Goal: Check status: Check status

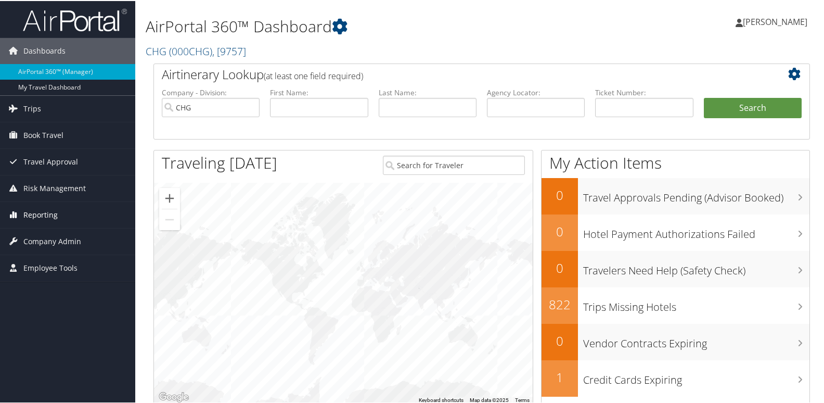
click at [38, 216] on span "Reporting" at bounding box center [40, 214] width 34 height 26
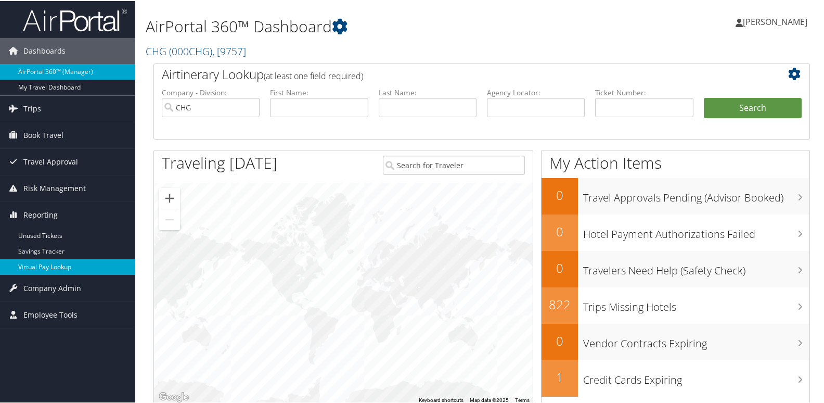
click at [42, 265] on link "Virtual Pay Lookup" at bounding box center [67, 266] width 135 height 16
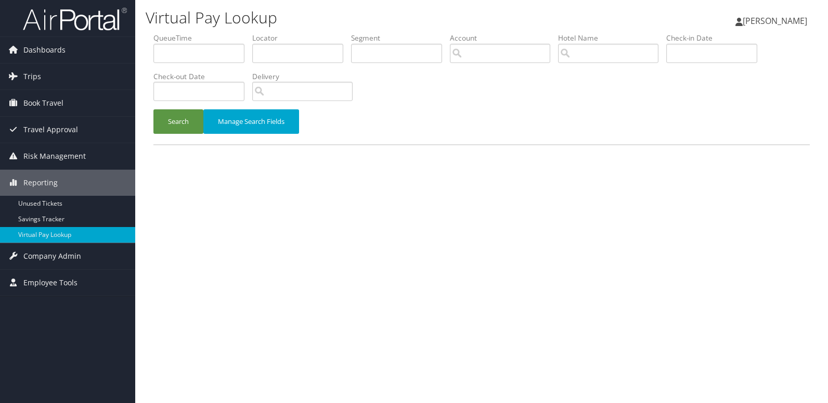
click at [276, 66] on li "Locator" at bounding box center [301, 52] width 99 height 38
click at [277, 53] on input "text" at bounding box center [297, 53] width 91 height 19
paste input "FXCLWY"
type input "FXCLWY"
click at [153, 109] on button "Search" at bounding box center [178, 121] width 50 height 24
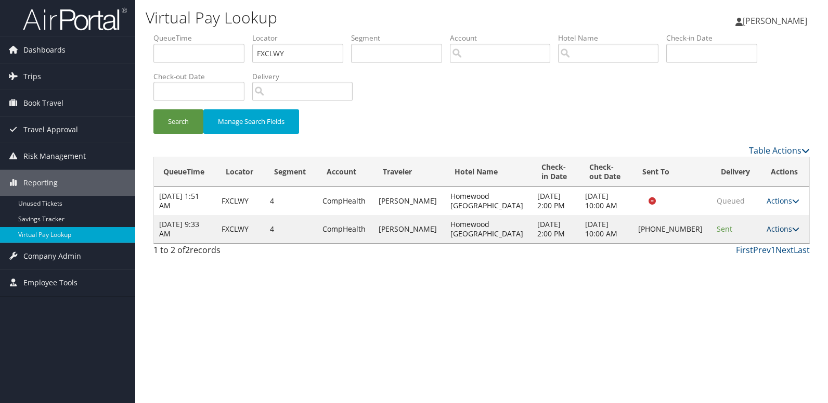
click at [778, 231] on link "Actions" at bounding box center [783, 229] width 33 height 10
click at [753, 262] on link "Logs" at bounding box center [746, 262] width 89 height 18
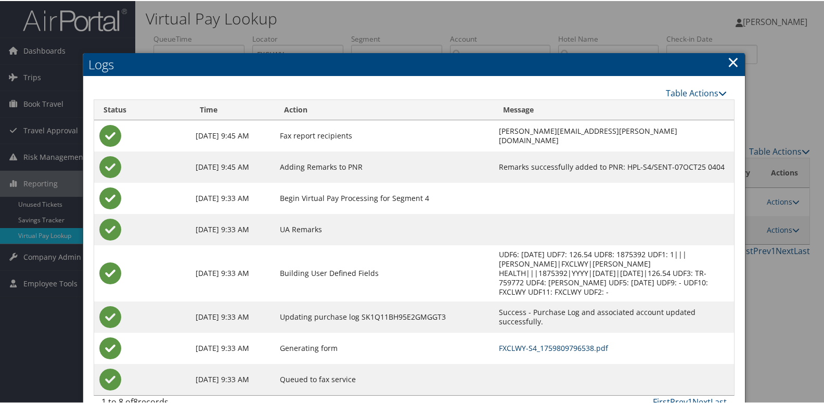
drag, startPoint x: 523, startPoint y: 333, endPoint x: 551, endPoint y: 347, distance: 31.6
click at [523, 342] on link "FXCLWY-S4_1759809796538.pdf" at bounding box center [553, 347] width 109 height 10
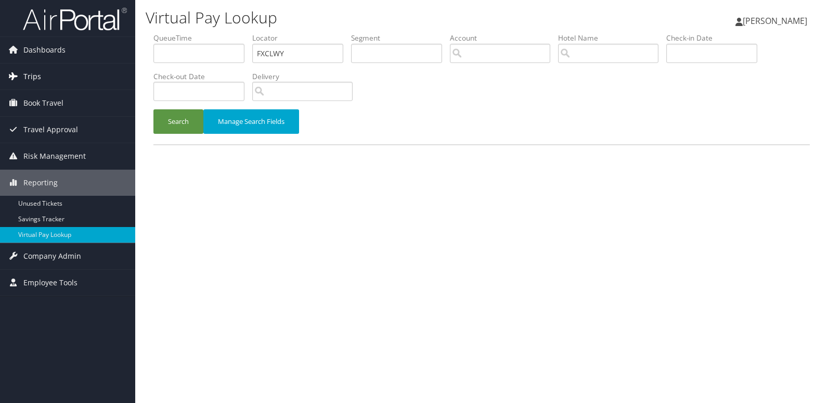
click at [130, 79] on div "Dashboards AirPortal 360™ (Manager) My Travel Dashboard Trips Airtinerary® Look…" at bounding box center [414, 201] width 828 height 403
type input "ETHNNA"
click at [181, 121] on button "Search" at bounding box center [178, 121] width 50 height 24
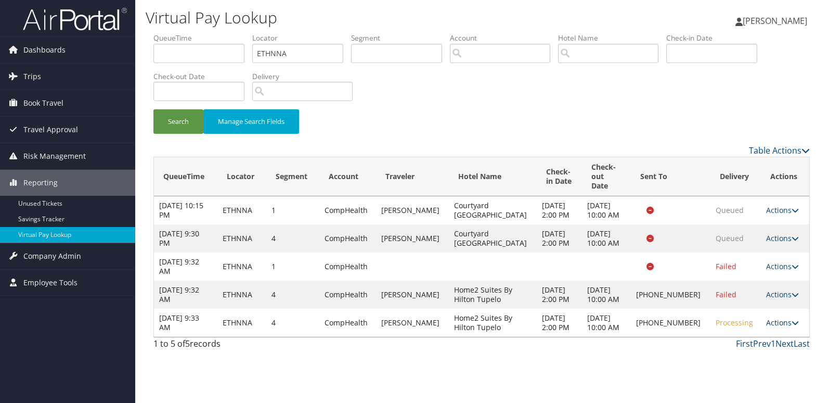
click at [769, 326] on link "Actions" at bounding box center [782, 322] width 33 height 10
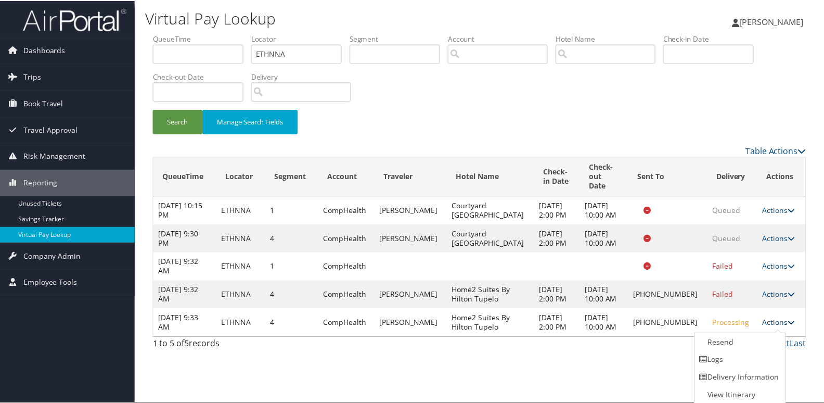
scroll to position [2, 0]
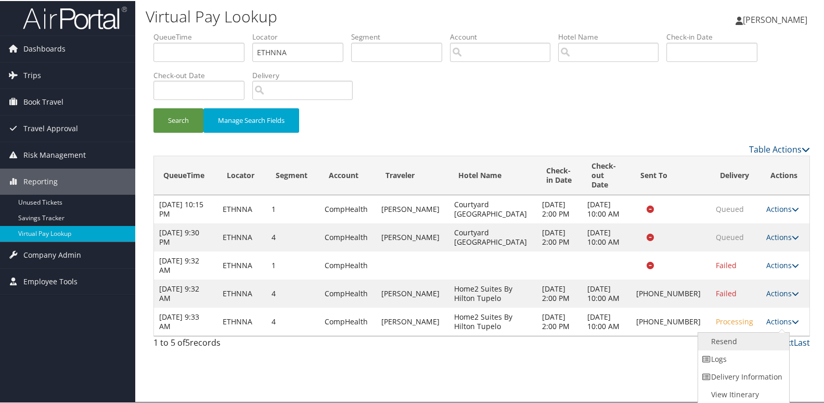
click at [741, 348] on link "Resend" at bounding box center [742, 340] width 89 height 18
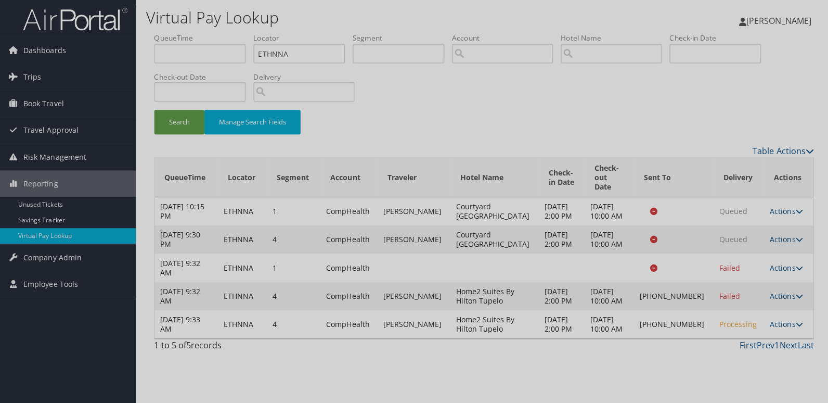
scroll to position [0, 0]
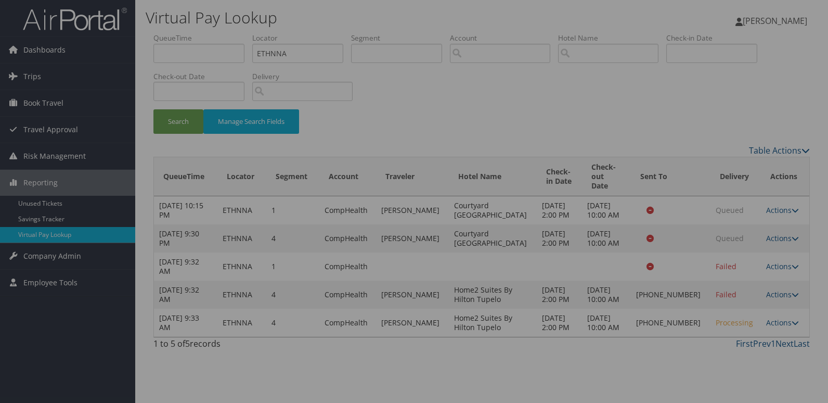
click at [658, 323] on div at bounding box center [414, 201] width 828 height 403
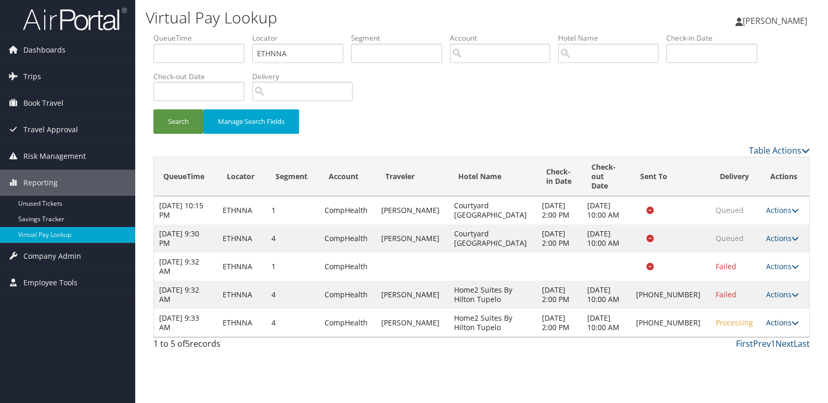
click at [766, 324] on link "Actions" at bounding box center [782, 322] width 33 height 10
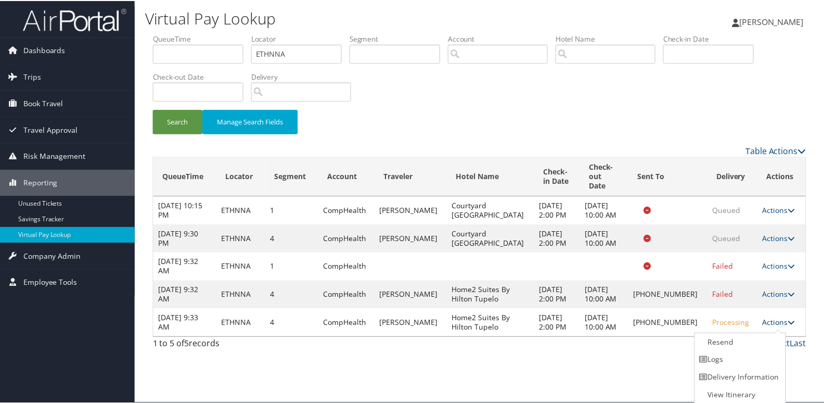
scroll to position [2, 0]
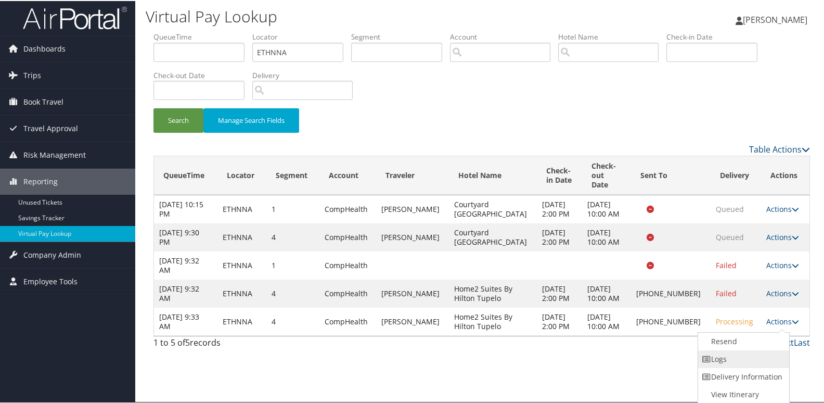
click at [711, 350] on link "Logs" at bounding box center [742, 358] width 89 height 18
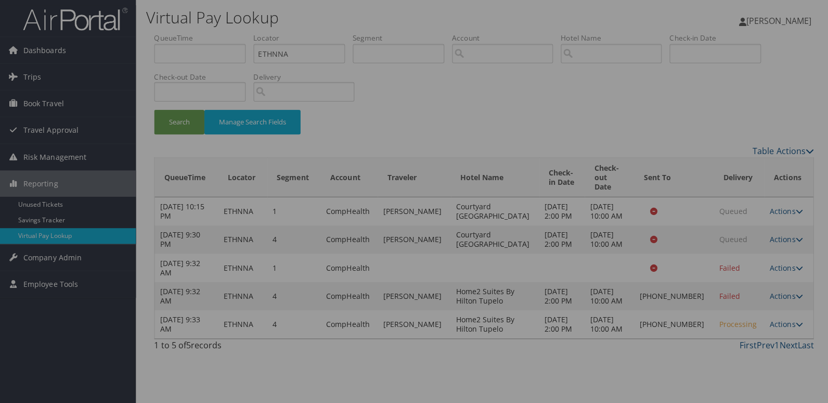
scroll to position [0, 0]
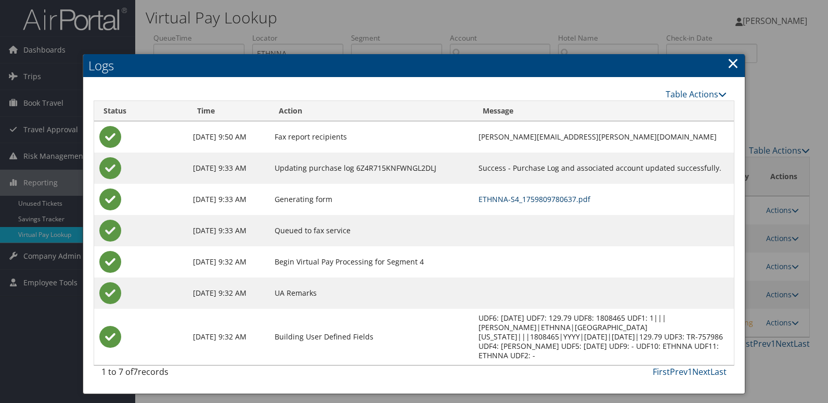
click at [484, 197] on link "ETHNNA-S4_1759809780637.pdf" at bounding box center [535, 199] width 112 height 10
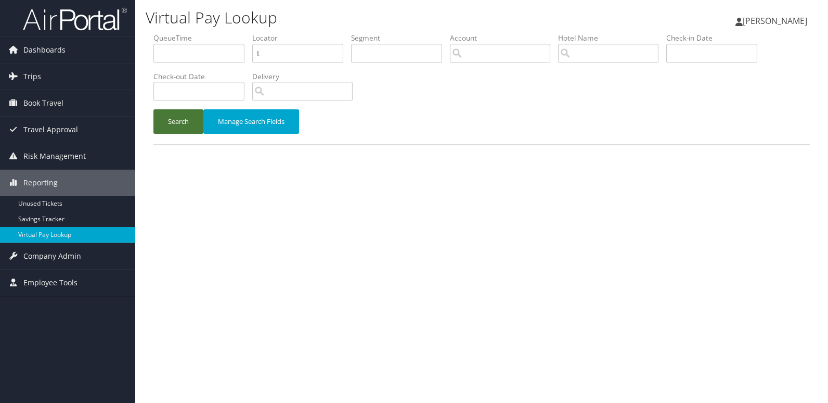
click at [153, 109] on button "Search" at bounding box center [178, 121] width 50 height 24
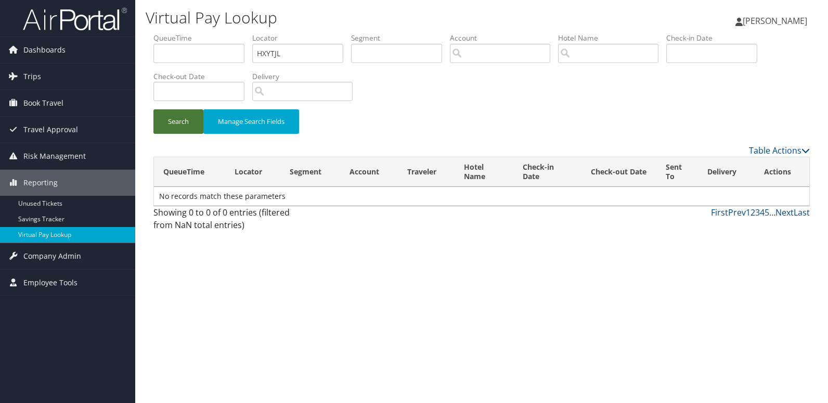
type input "HXYTJL"
click at [153, 109] on button "Search" at bounding box center [178, 121] width 50 height 24
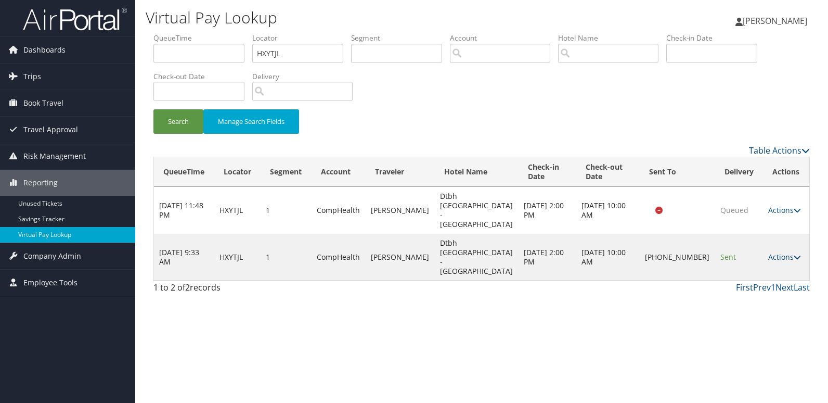
click at [770, 252] on link "Actions" at bounding box center [784, 257] width 33 height 10
click at [740, 262] on link "Logs" at bounding box center [747, 266] width 89 height 18
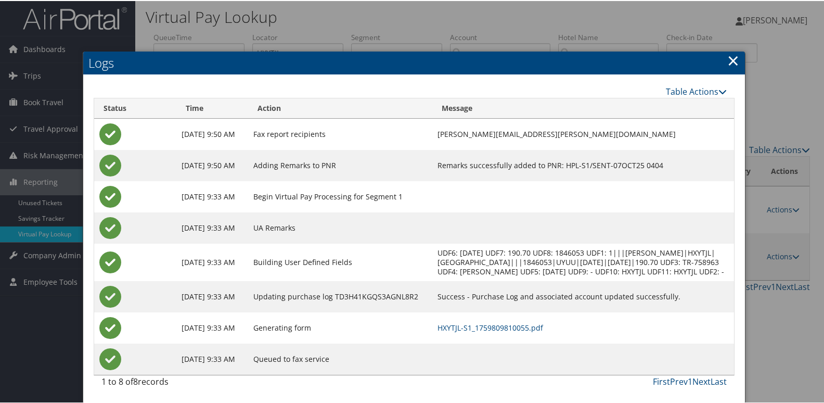
scroll to position [11, 0]
click at [515, 328] on link "HXYTJL-S1_1759809810055.pdf" at bounding box center [490, 326] width 106 height 10
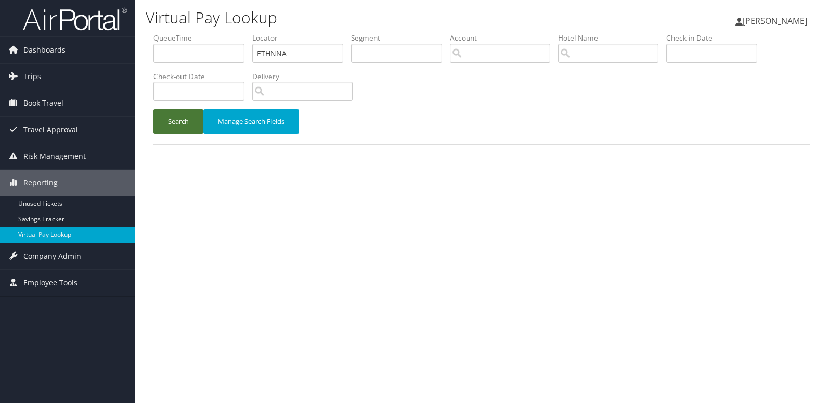
click at [180, 122] on button "Search" at bounding box center [178, 121] width 50 height 24
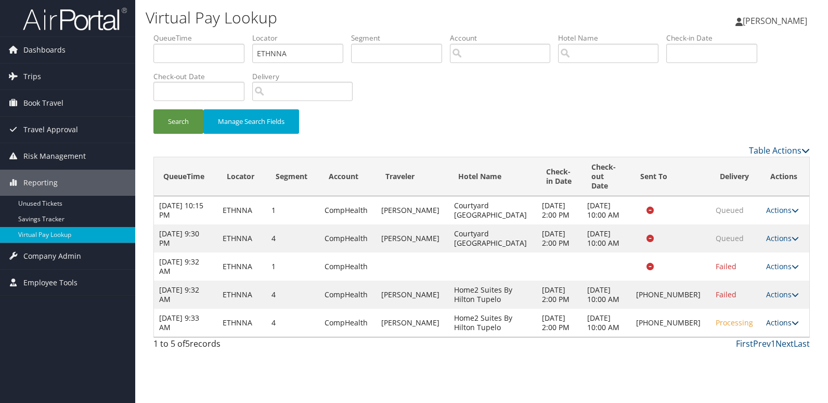
click at [771, 324] on link "Actions" at bounding box center [782, 322] width 33 height 10
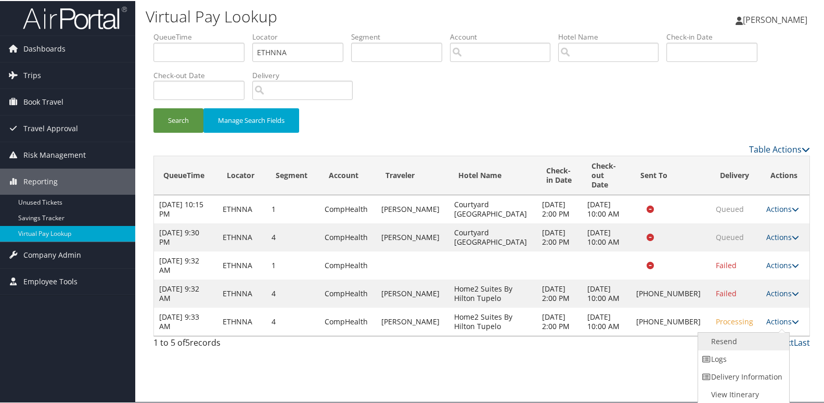
click at [730, 339] on link "Resend" at bounding box center [742, 340] width 89 height 18
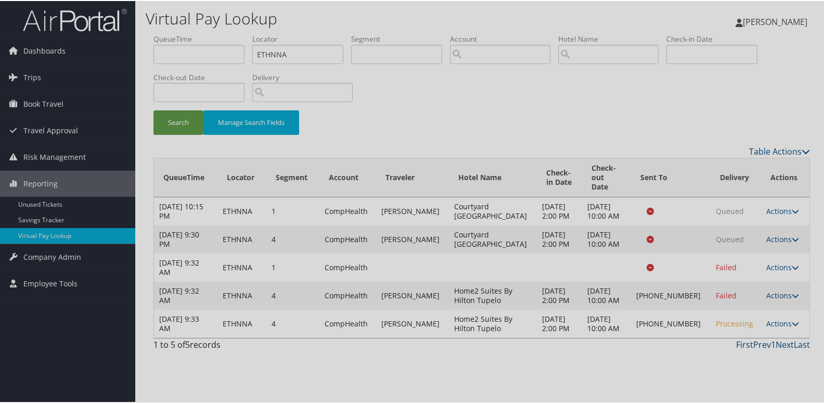
scroll to position [0, 0]
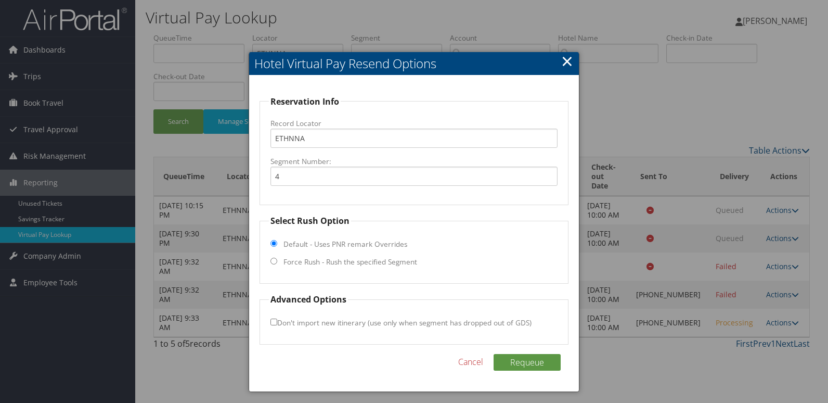
click at [352, 265] on label "Force Rush - Rush the specified Segment" at bounding box center [351, 261] width 134 height 10
click at [277, 264] on input "Force Rush - Rush the specified Segment" at bounding box center [273, 260] width 7 height 7
radio input "true"
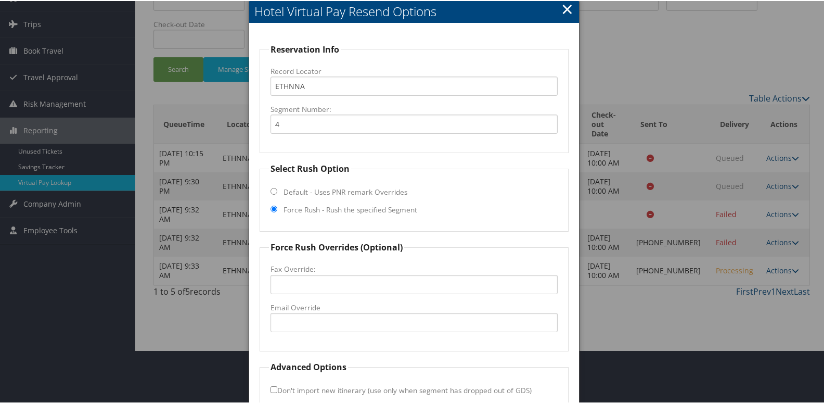
scroll to position [109, 0]
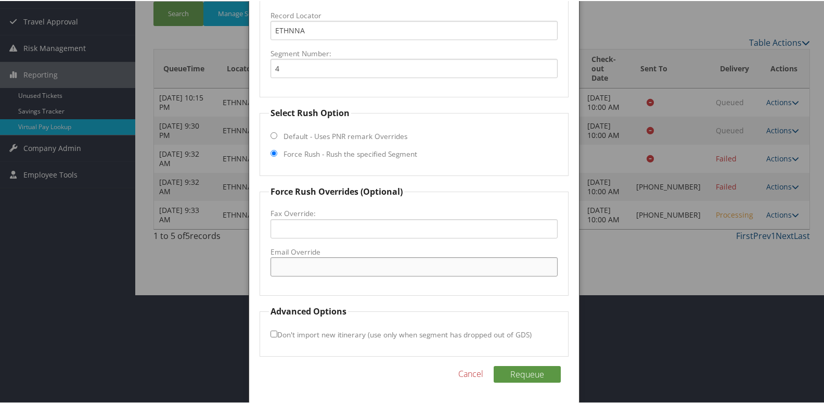
click at [345, 274] on input "Email Override" at bounding box center [414, 265] width 288 height 19
type input "lezlie.pender@hilton.com"
click at [494, 365] on button "Requeue" at bounding box center [527, 373] width 67 height 17
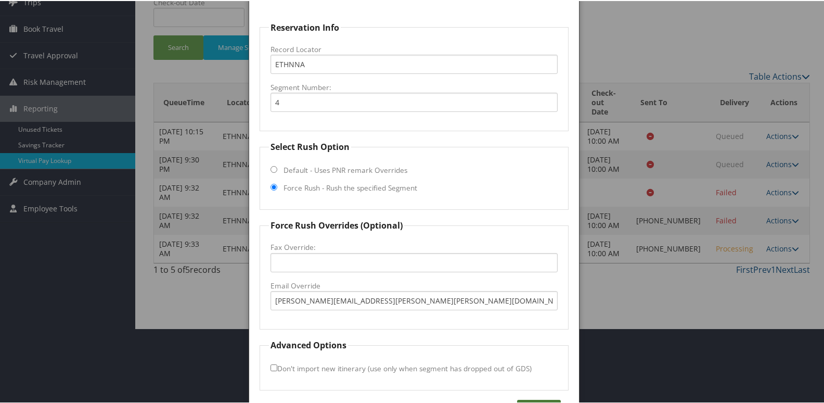
scroll to position [57, 0]
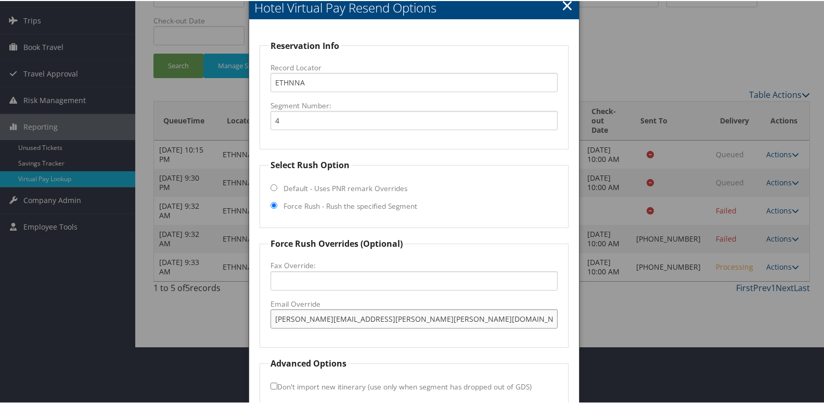
drag, startPoint x: 394, startPoint y: 319, endPoint x: 106, endPoint y: 356, distance: 290.5
click at [106, 346] on body "Menu Dashboards ► AirPortal 360™ (Manager) My Travel Dashboard Trips ► Airtiner…" at bounding box center [414, 144] width 828 height 403
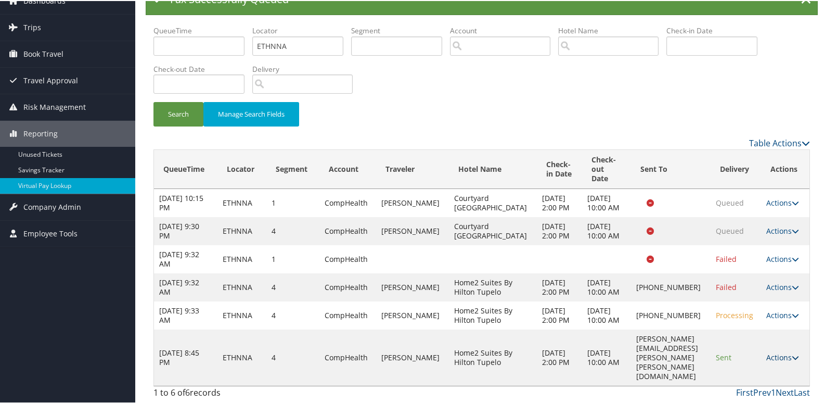
click at [774, 361] on link "Actions" at bounding box center [782, 356] width 33 height 10
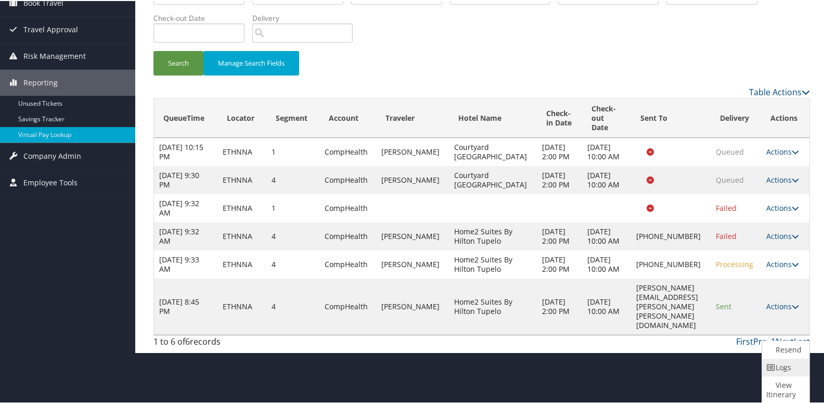
click at [790, 370] on link "Logs" at bounding box center [784, 366] width 45 height 18
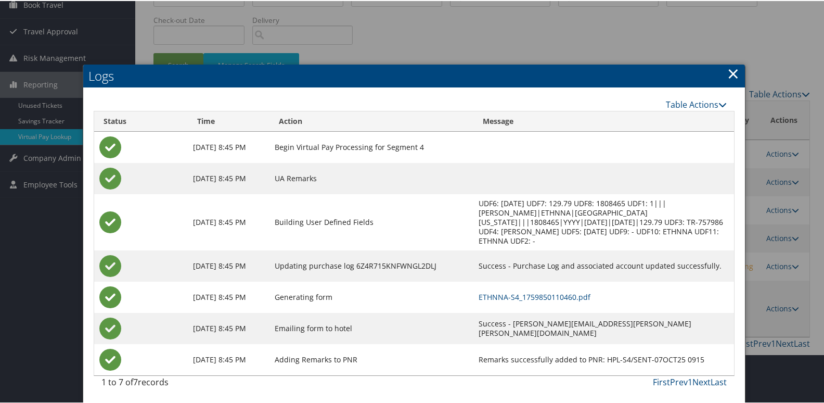
scroll to position [99, 0]
click at [543, 295] on link "ETHNNA-S4_1759850110460.pdf" at bounding box center [535, 295] width 112 height 10
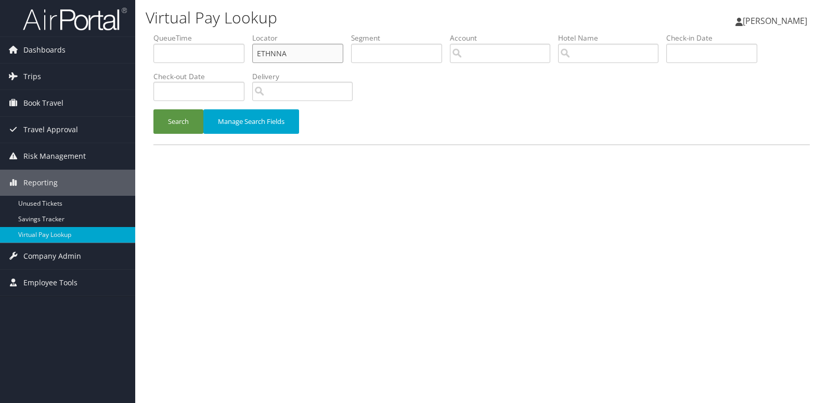
drag, startPoint x: 293, startPoint y: 45, endPoint x: 220, endPoint y: 45, distance: 73.3
click at [220, 33] on ul "QueueTime Locator ETHNNA Segment Account Traveler Hotel Name Check-in Date Chec…" at bounding box center [481, 33] width 656 height 0
paste input "CWMHJF"
type input "CWMHJF"
click at [194, 111] on button "Search" at bounding box center [178, 121] width 50 height 24
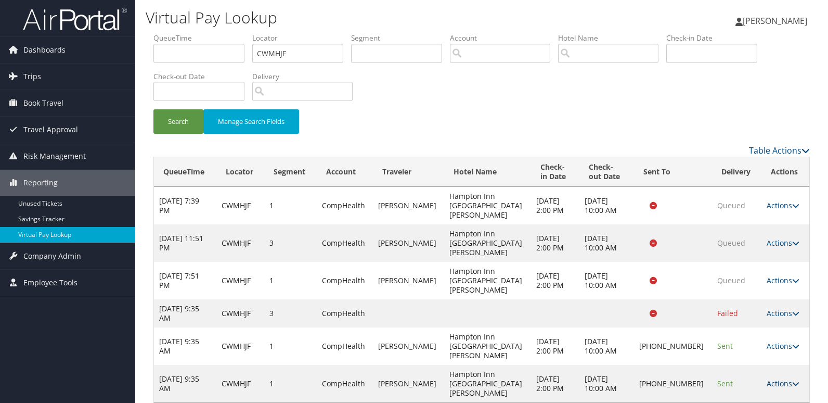
click at [792, 380] on icon at bounding box center [795, 383] width 7 height 7
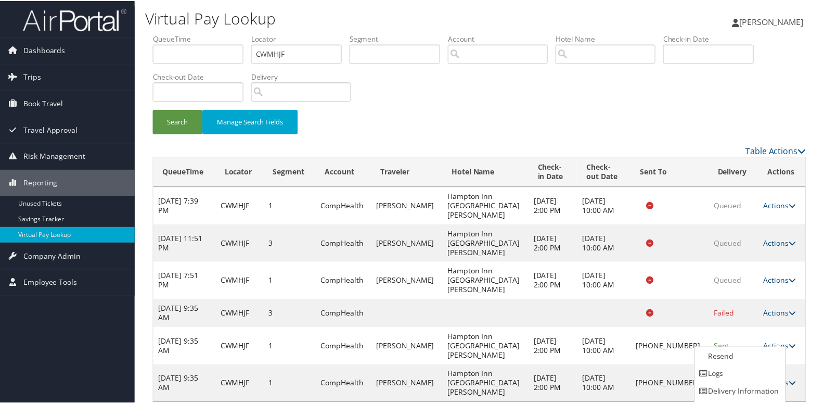
scroll to position [16, 0]
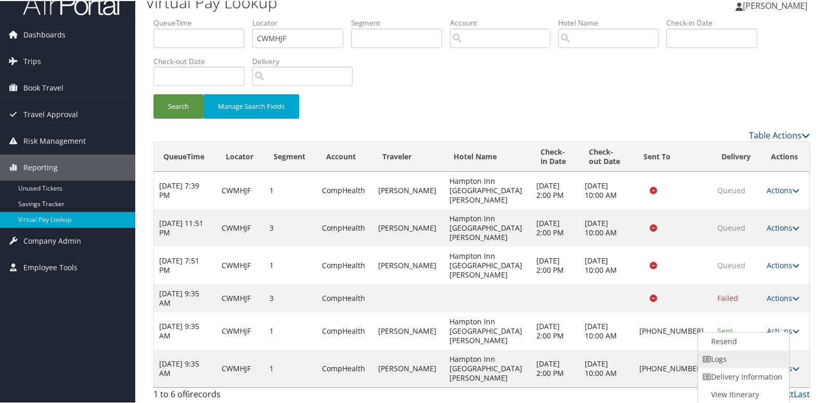
click at [736, 354] on link "Logs" at bounding box center [742, 358] width 89 height 18
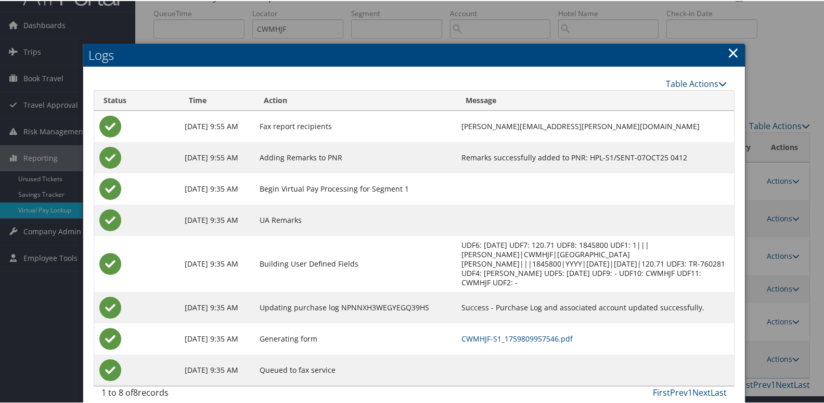
scroll to position [27, 0]
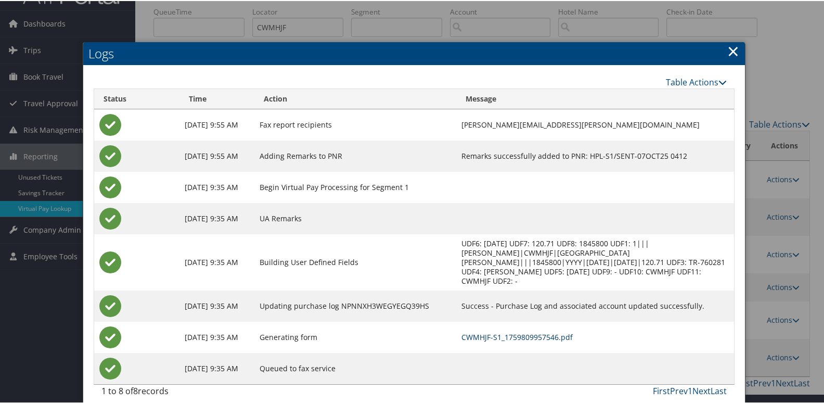
click at [518, 331] on link "CWMHJF-S1_1759809957546.pdf" at bounding box center [516, 336] width 111 height 10
